Goal: Transaction & Acquisition: Purchase product/service

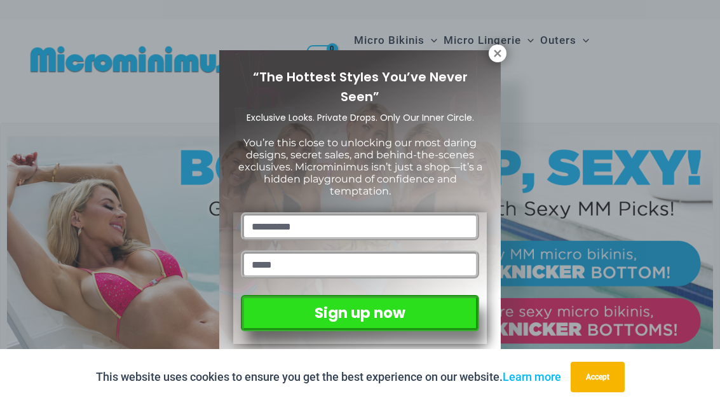
click at [495, 55] on icon at bounding box center [497, 53] width 7 height 7
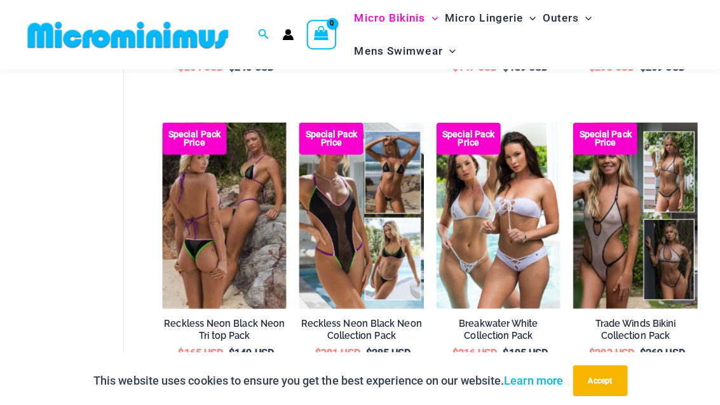
scroll to position [907, 0]
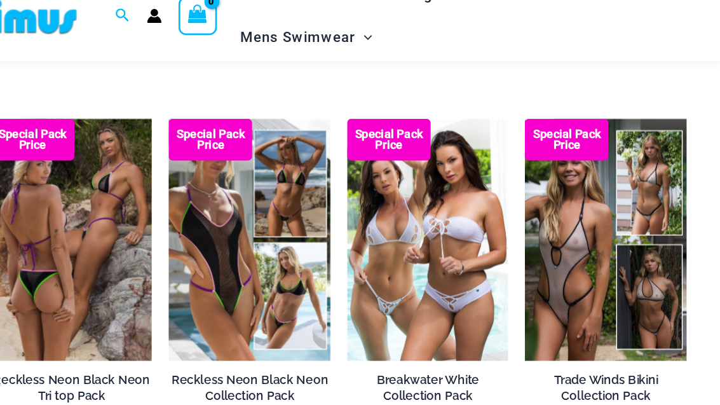
click at [571, 112] on img at bounding box center [571, 112] width 0 height 0
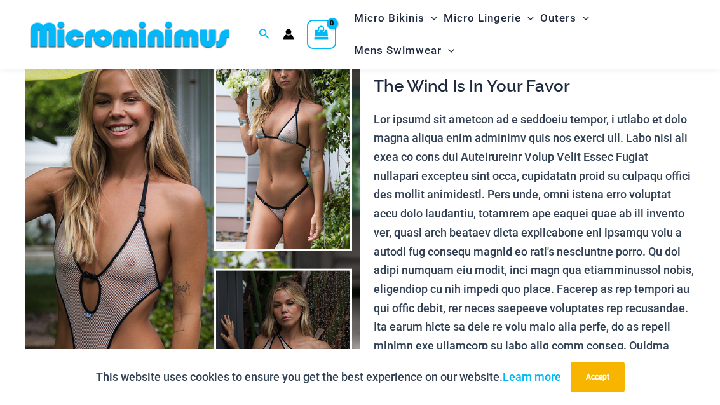
scroll to position [125, 0]
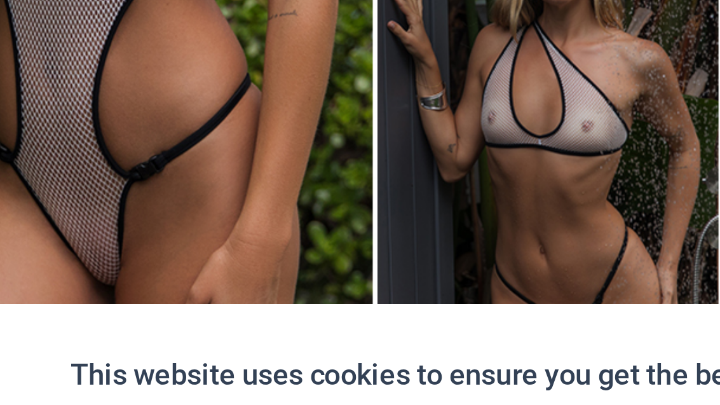
click at [253, 64] on img at bounding box center [192, 164] width 335 height 502
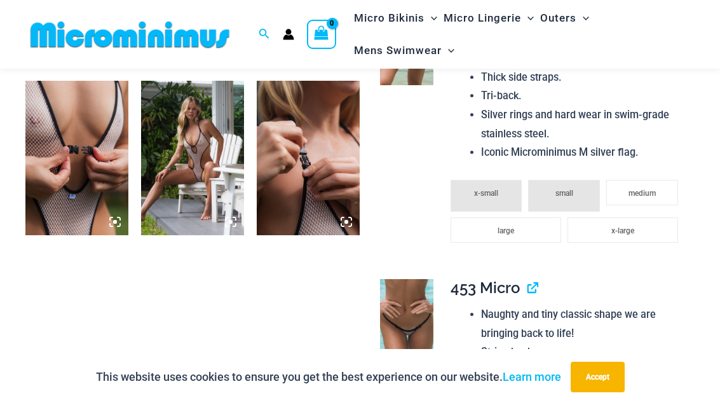
scroll to position [1213, 0]
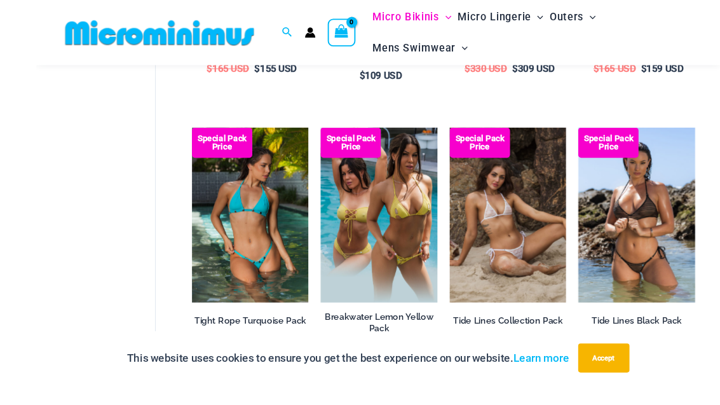
scroll to position [2085, 0]
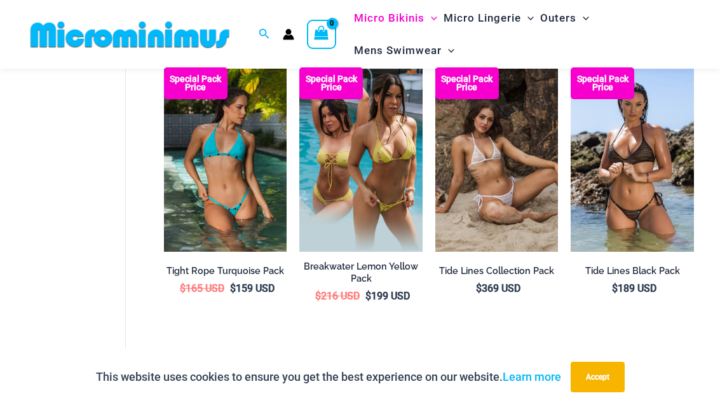
click at [224, 366] on link "2" at bounding box center [213, 377] width 29 height 29
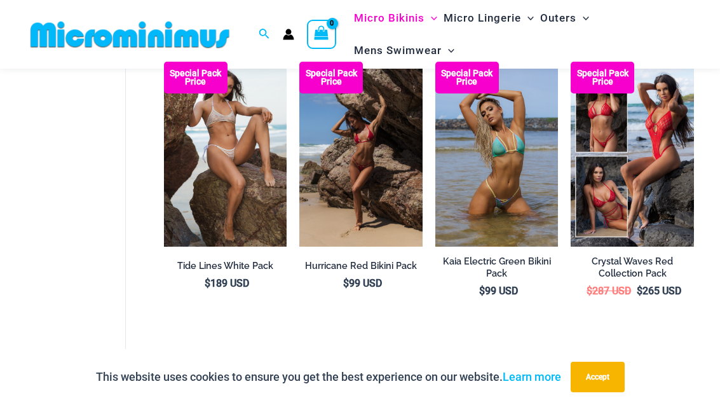
scroll to position [115, 0]
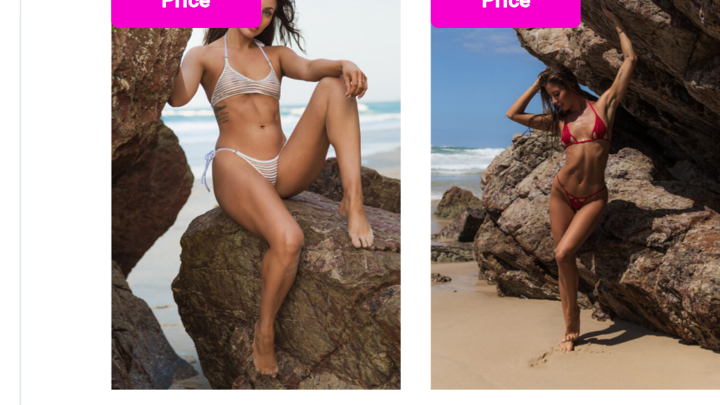
click at [164, 54] on img at bounding box center [164, 54] width 0 height 0
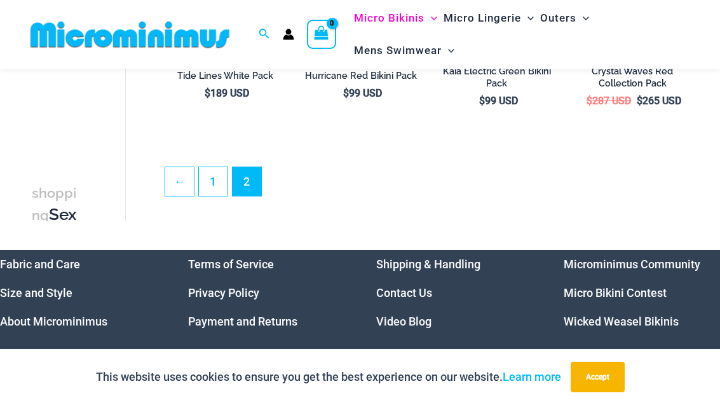
scroll to position [389, 0]
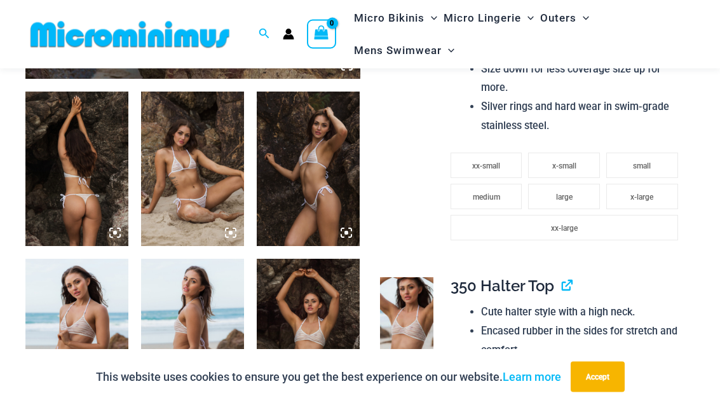
scroll to position [528, 0]
